Goal: Task Accomplishment & Management: Use online tool/utility

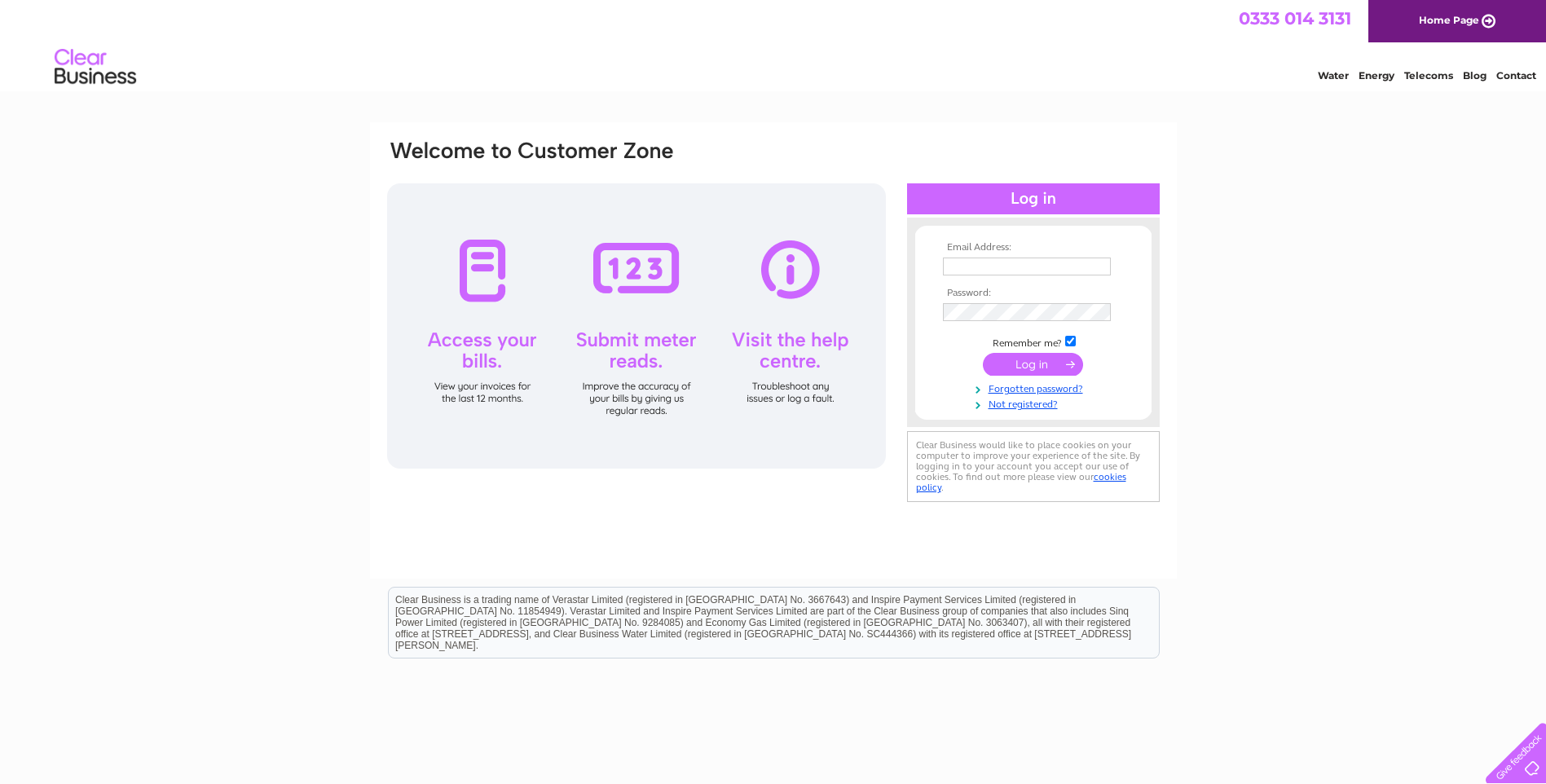
type input "jclister@dialstart.net"
click at [1027, 363] on input "submit" at bounding box center [1033, 364] width 100 height 23
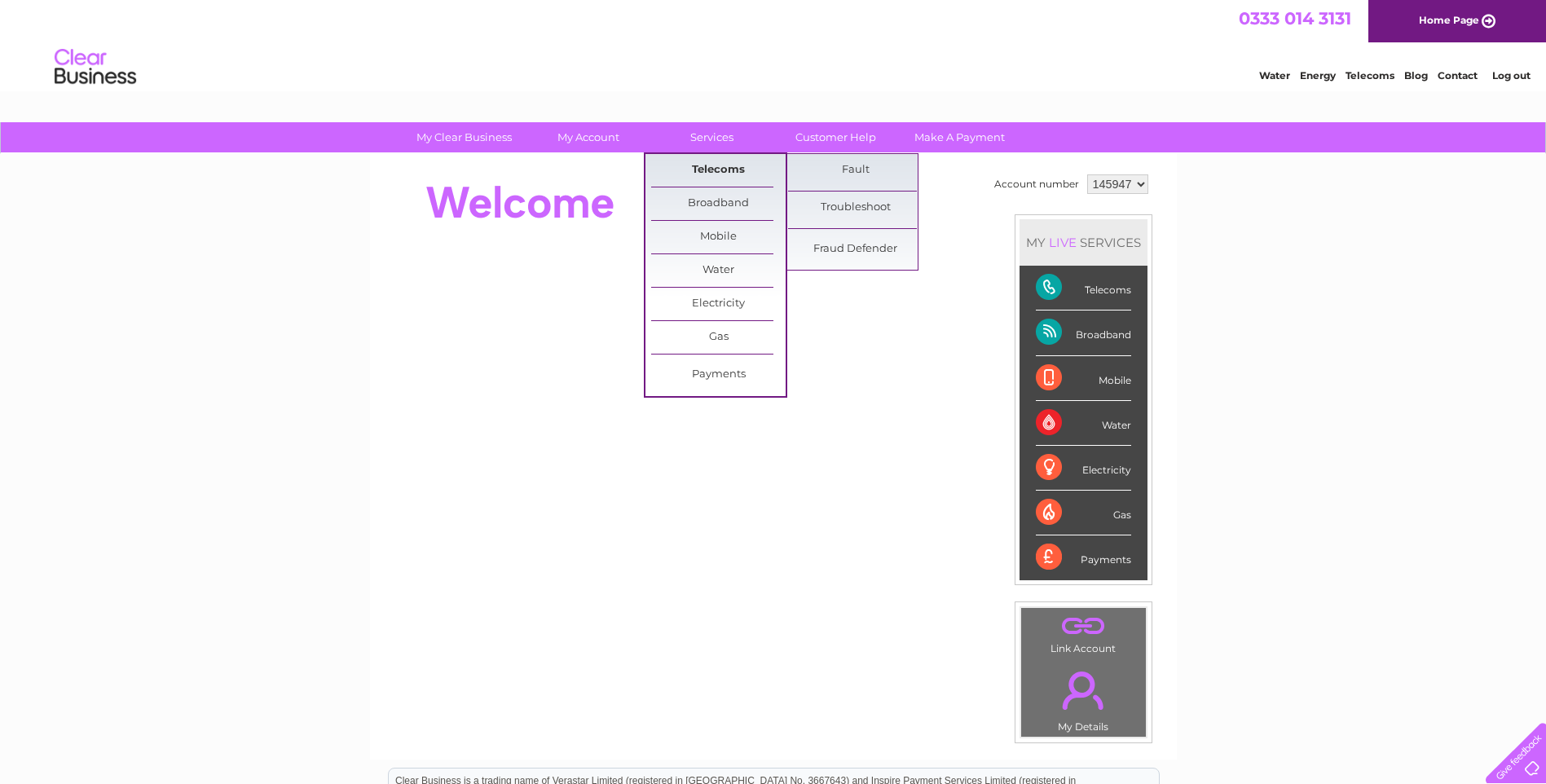
click at [712, 165] on link "Telecoms" at bounding box center [718, 171] width 135 height 33
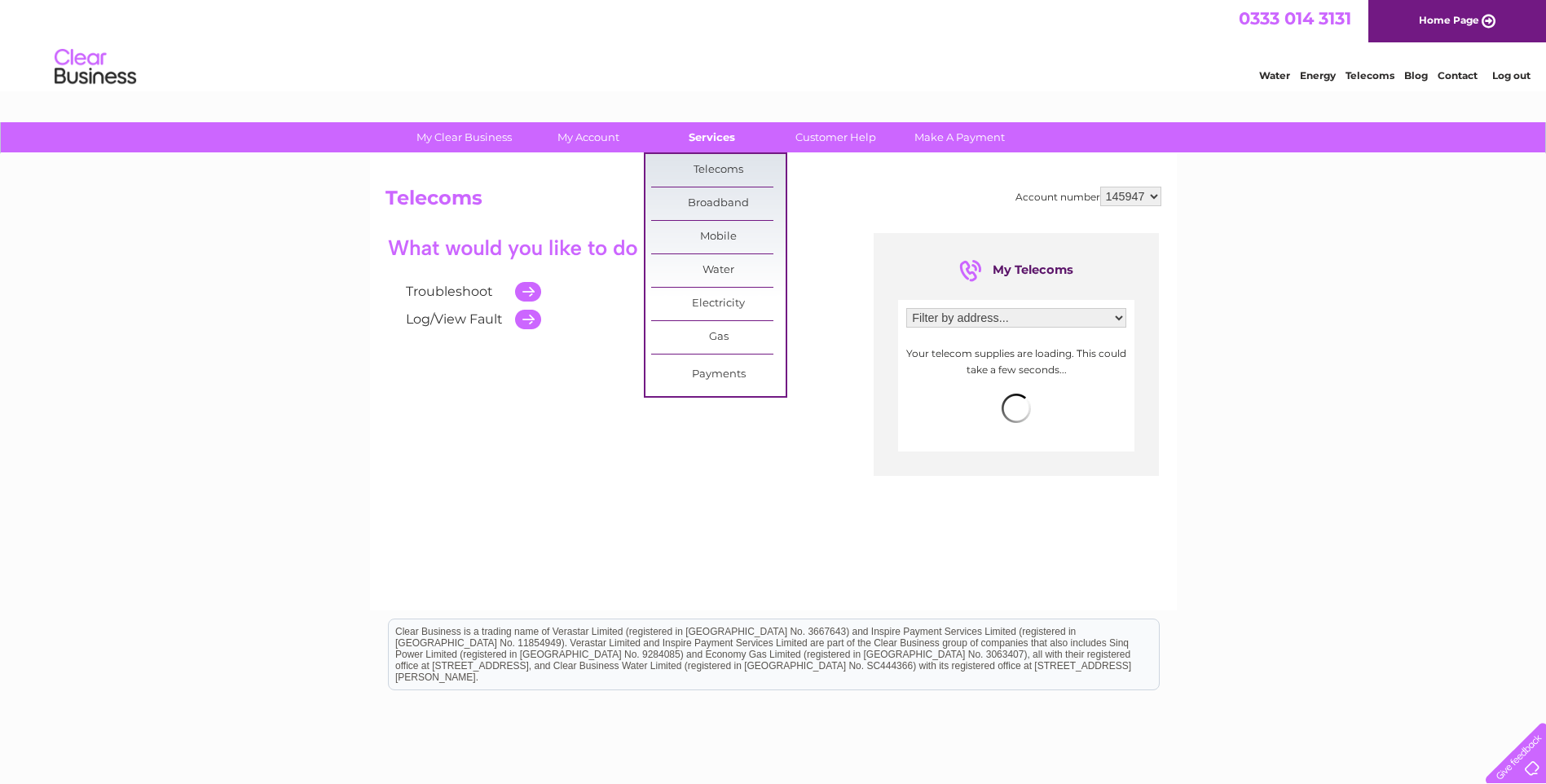
click at [708, 140] on link "Services" at bounding box center [712, 137] width 135 height 30
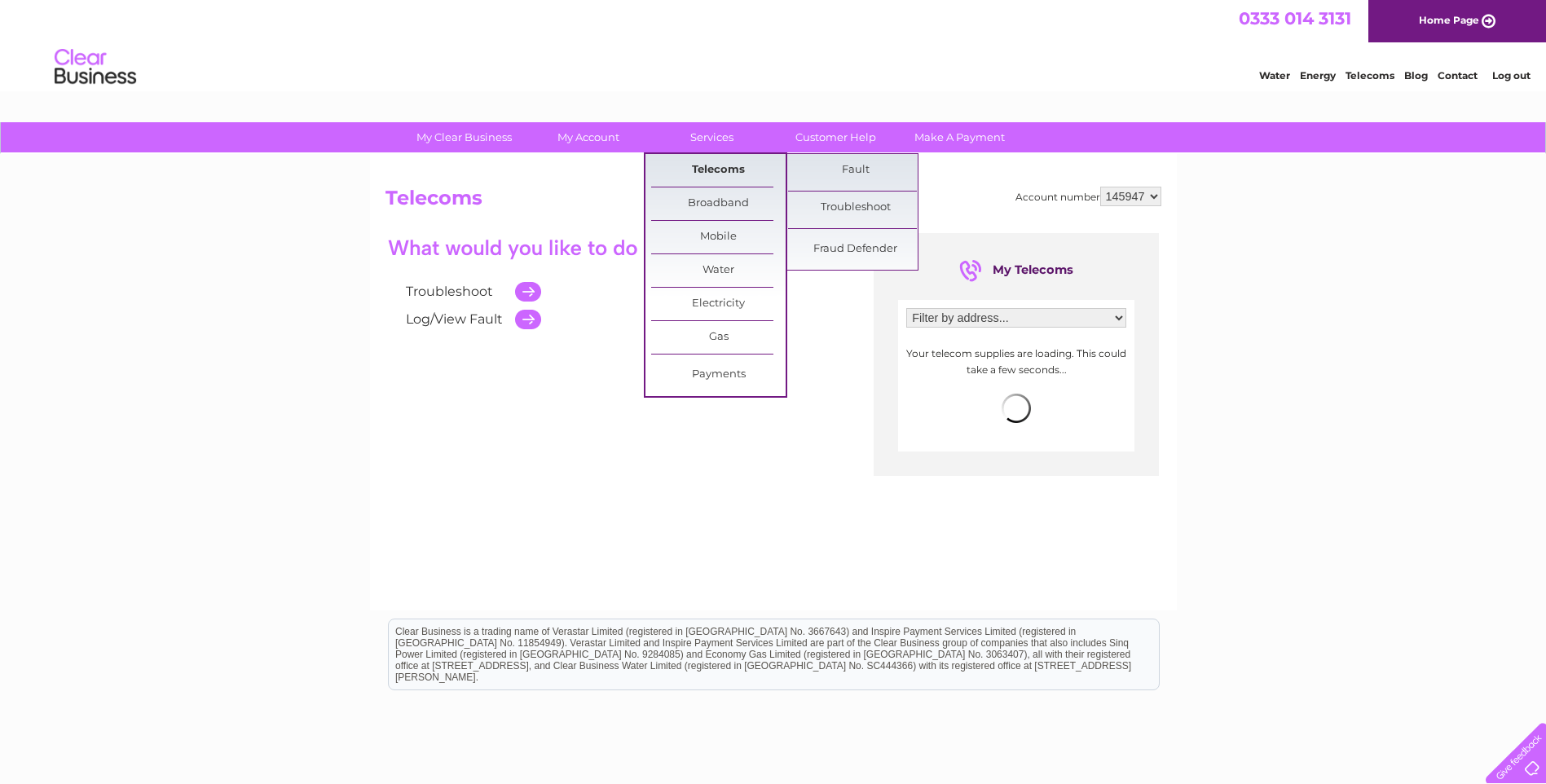
click at [710, 169] on link "Telecoms" at bounding box center [718, 171] width 135 height 33
click at [853, 174] on link "Fault" at bounding box center [856, 171] width 135 height 33
click at [856, 172] on link "Fault" at bounding box center [856, 171] width 135 height 33
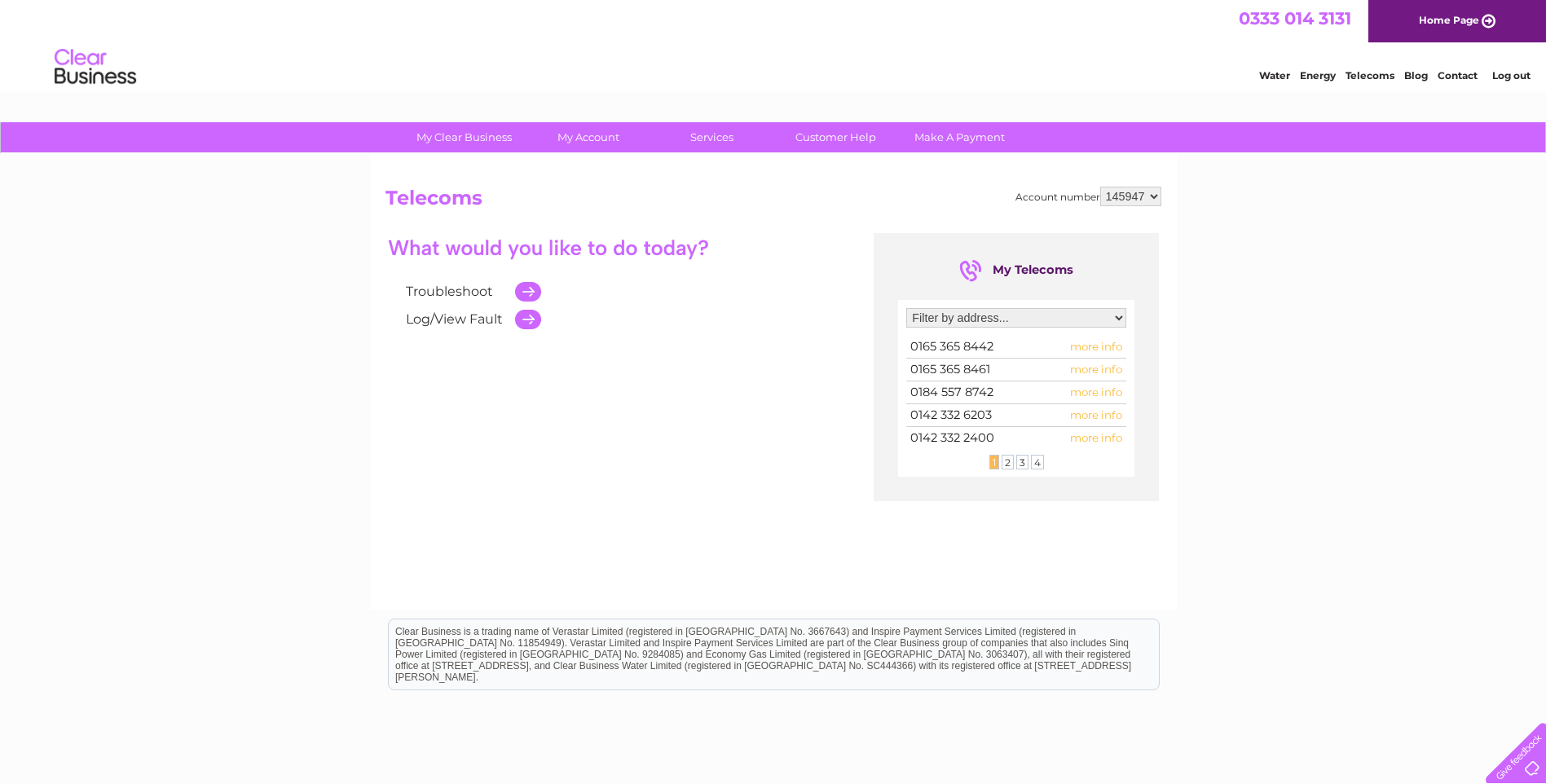
click at [446, 288] on link "Troubleshoot" at bounding box center [449, 291] width 87 height 16
click at [527, 295] on td at bounding box center [524, 292] width 34 height 28
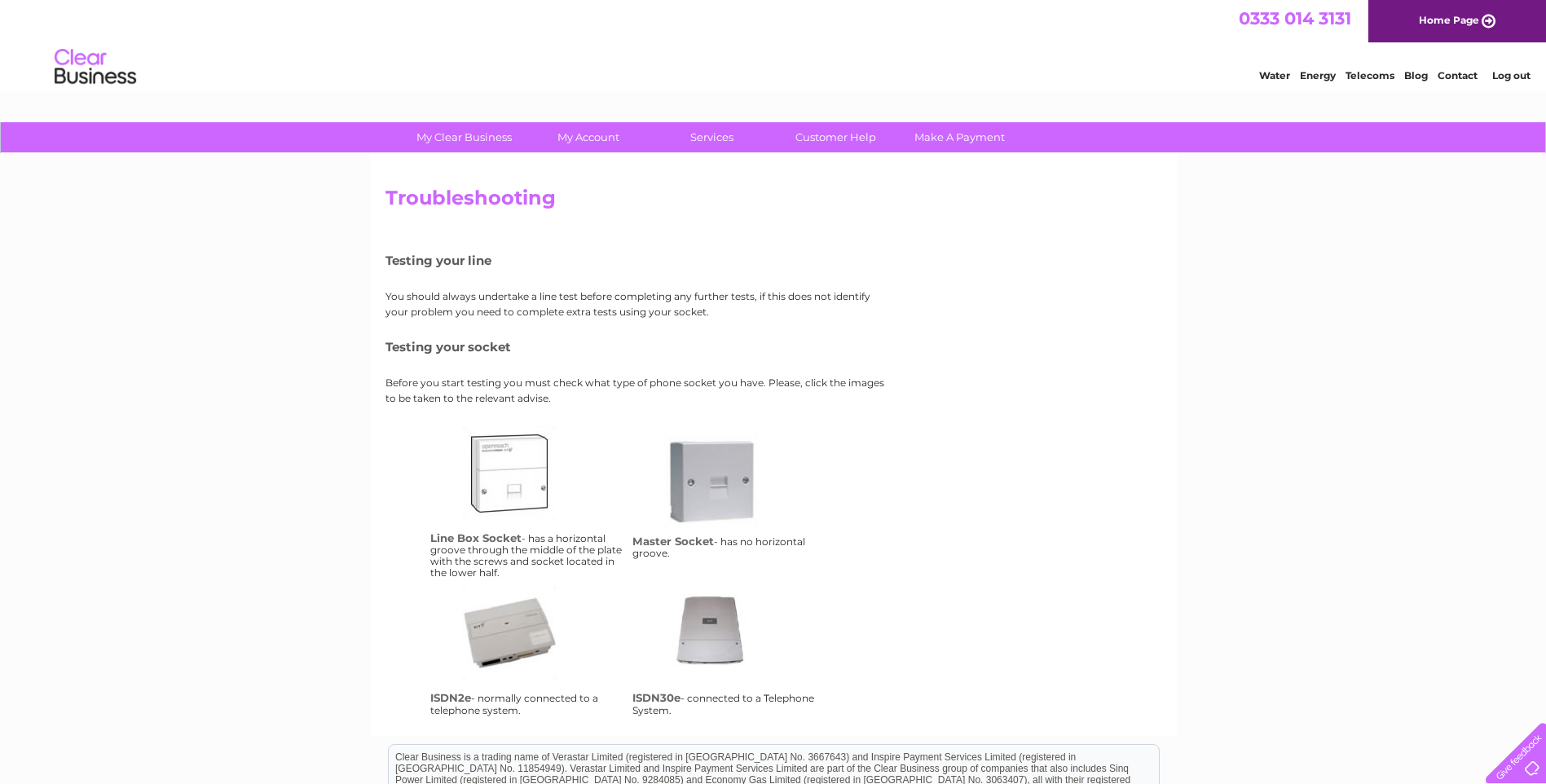
scroll to position [243, 0]
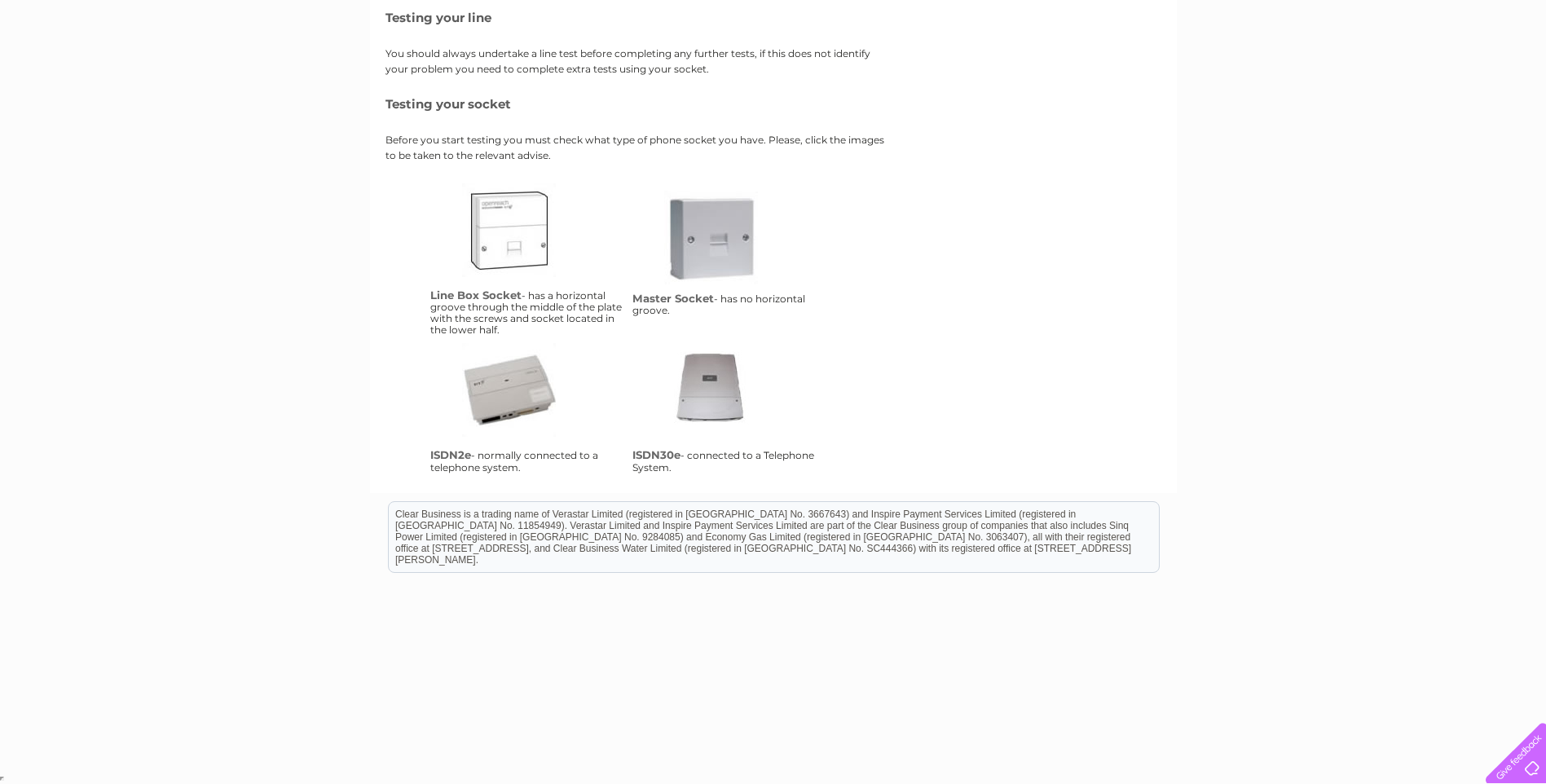
click at [500, 242] on link "lbs" at bounding box center [527, 248] width 130 height 130
